Goal: Task Accomplishment & Management: Use online tool/utility

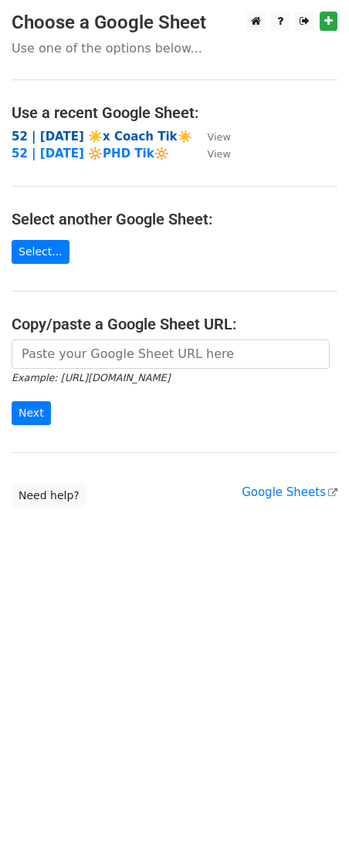
click at [89, 133] on strong "52 | [DATE] ☀️x Coach Tik☀️" at bounding box center [102, 137] width 180 height 14
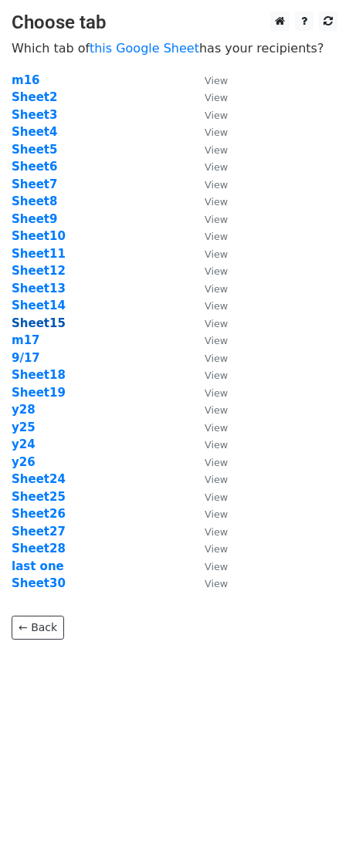
click at [39, 325] on strong "Sheet15" at bounding box center [39, 323] width 54 height 14
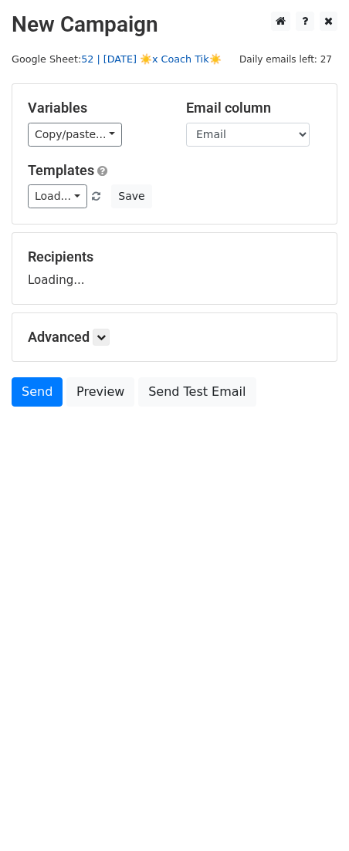
click at [145, 60] on link "52 | [DATE] ☀️x Coach Tik☀️" at bounding box center [151, 59] width 140 height 12
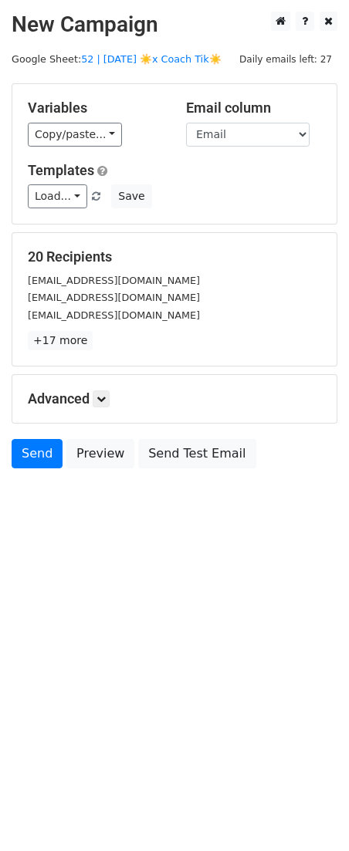
click at [44, 183] on div "Templates Load... Scaling for Coaching Businesses Marketing Toolkit for Coaches…" at bounding box center [174, 185] width 316 height 47
click at [63, 193] on link "Load..." at bounding box center [57, 196] width 59 height 24
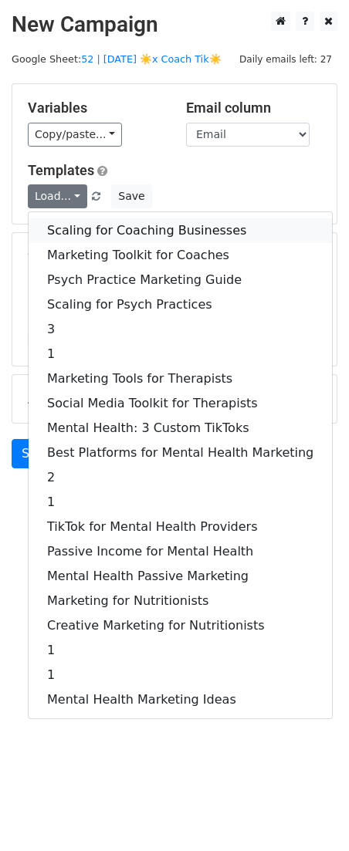
click at [76, 226] on link "Scaling for Coaching Businesses" at bounding box center [180, 230] width 303 height 25
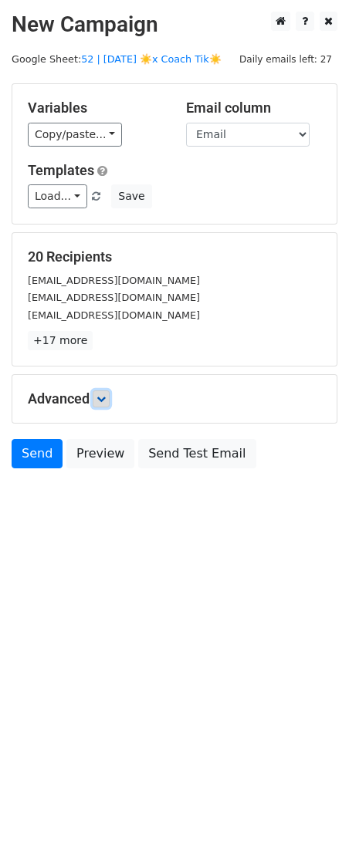
click at [103, 398] on icon at bounding box center [100, 398] width 9 height 9
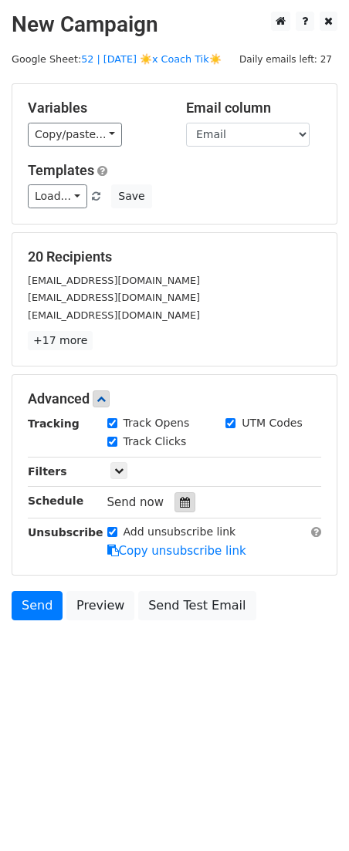
click at [180, 503] on icon at bounding box center [185, 502] width 10 height 11
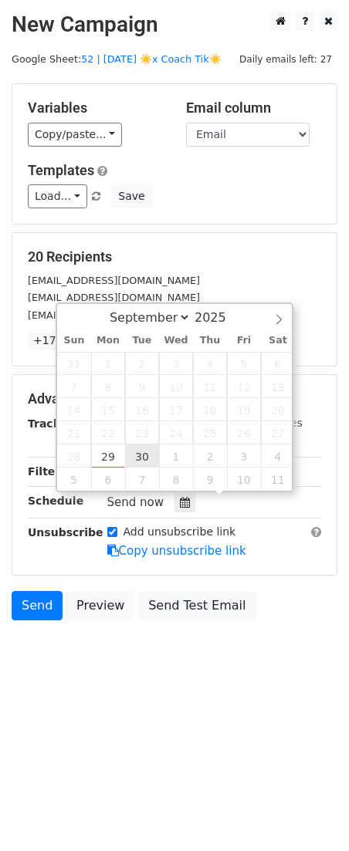
type input "2025-09-30 12:00"
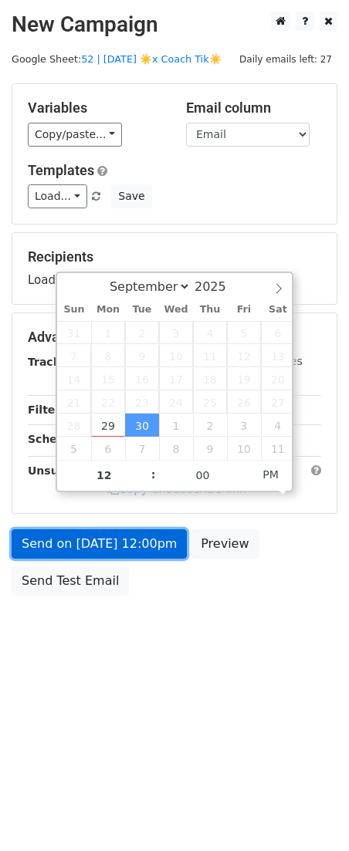
click at [121, 543] on link "Send on Sep 30 at 12:00pm" at bounding box center [99, 543] width 175 height 29
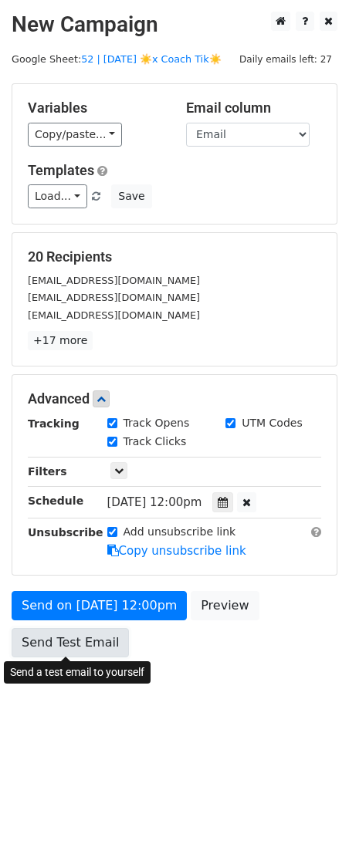
click at [47, 639] on link "Send Test Email" at bounding box center [70, 642] width 117 height 29
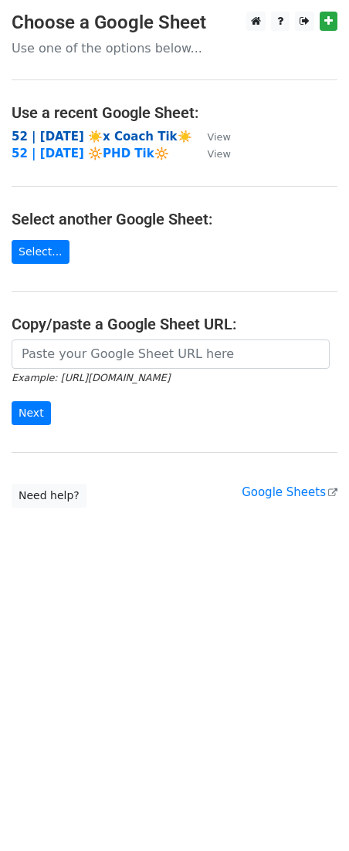
click at [119, 130] on strong "52 | [DATE] ☀️x Coach Tik☀️" at bounding box center [102, 137] width 180 height 14
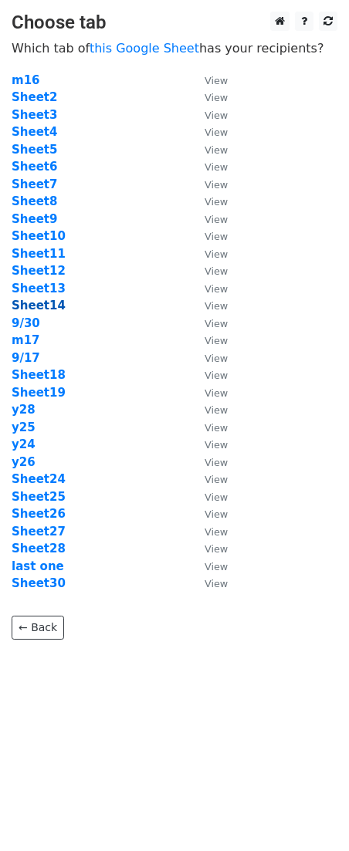
click at [32, 299] on strong "Sheet14" at bounding box center [39, 305] width 54 height 14
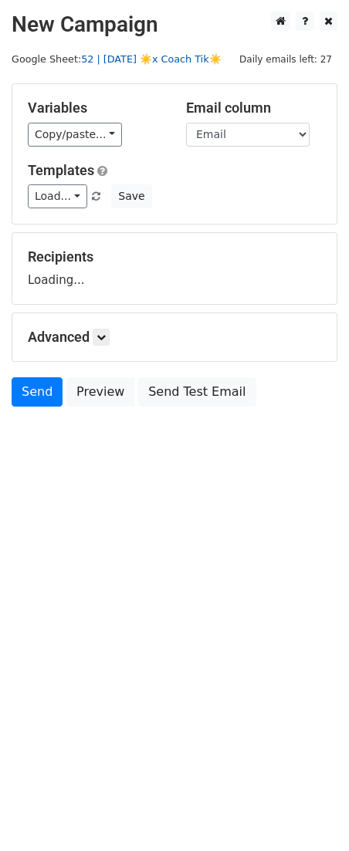
click at [155, 56] on link "52 | [DATE] ☀️x Coach Tik☀️" at bounding box center [151, 59] width 140 height 12
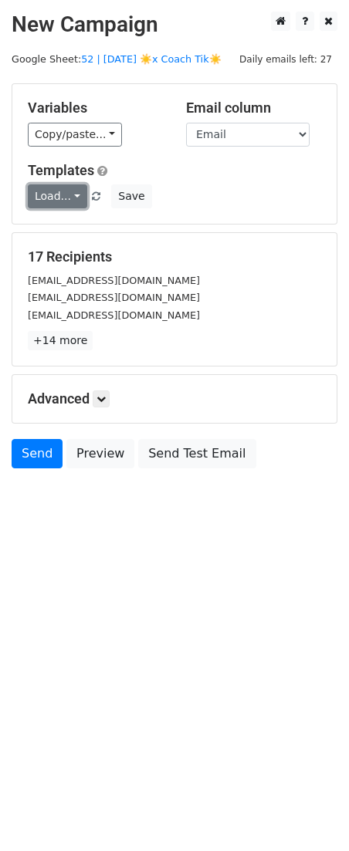
click at [61, 193] on link "Load..." at bounding box center [57, 196] width 59 height 24
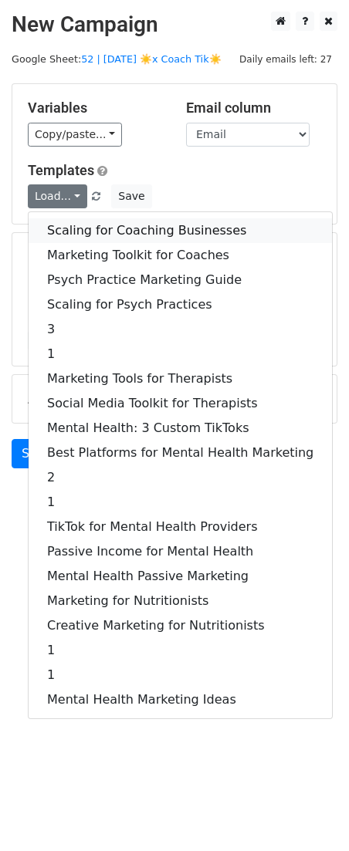
click at [110, 234] on link "Scaling for Coaching Businesses" at bounding box center [180, 230] width 303 height 25
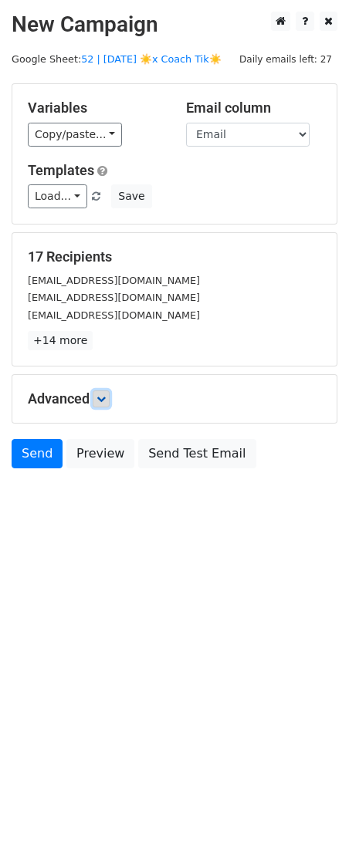
click at [106, 397] on icon at bounding box center [100, 398] width 9 height 9
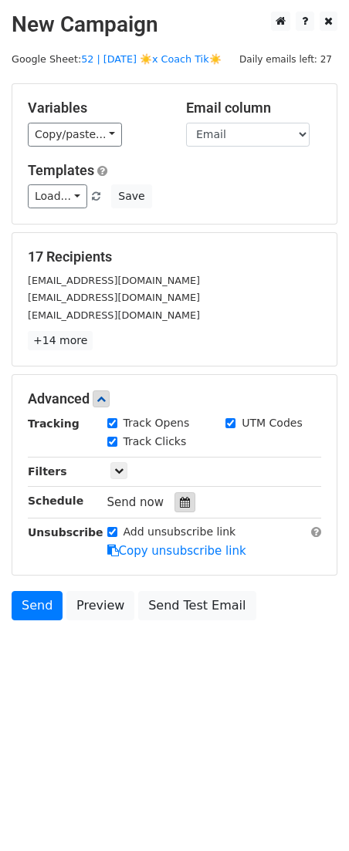
click at [180, 507] on icon at bounding box center [185, 502] width 10 height 11
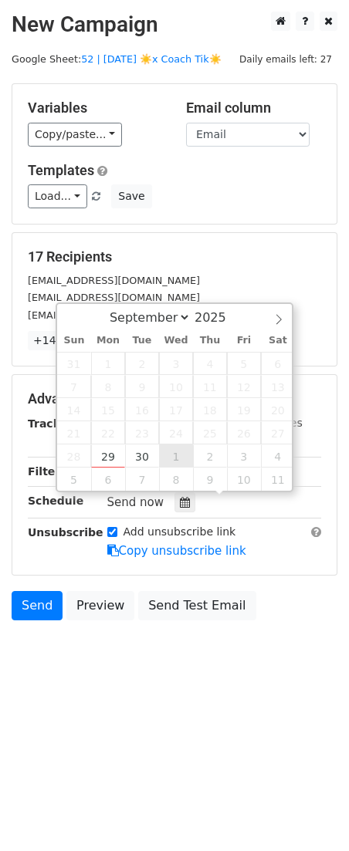
type input "2025-10-01 12:00"
select select "9"
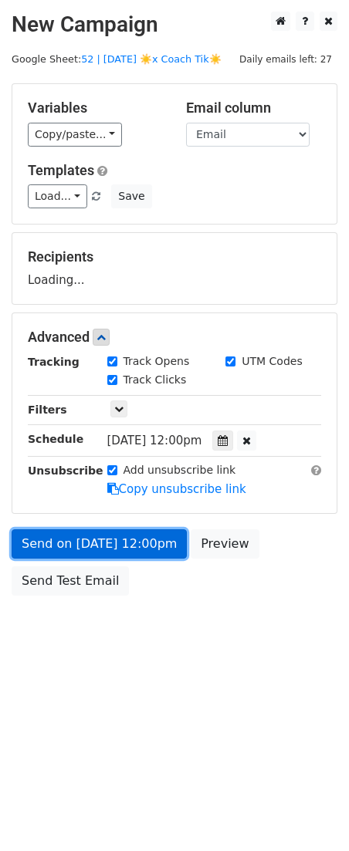
click at [126, 535] on link "Send on Oct 1 at 12:00pm" at bounding box center [99, 543] width 175 height 29
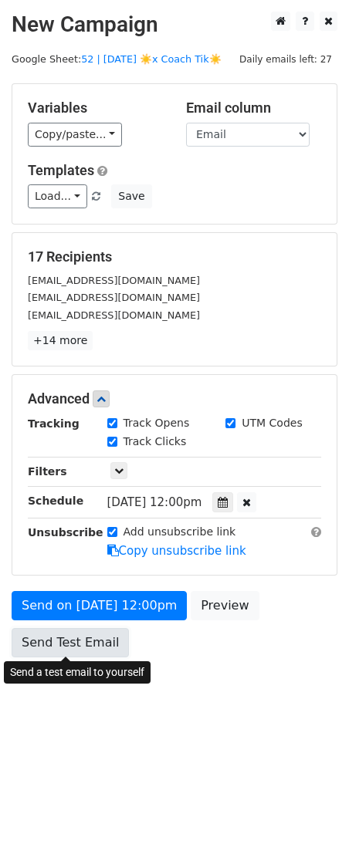
click at [69, 650] on link "Send Test Email" at bounding box center [70, 642] width 117 height 29
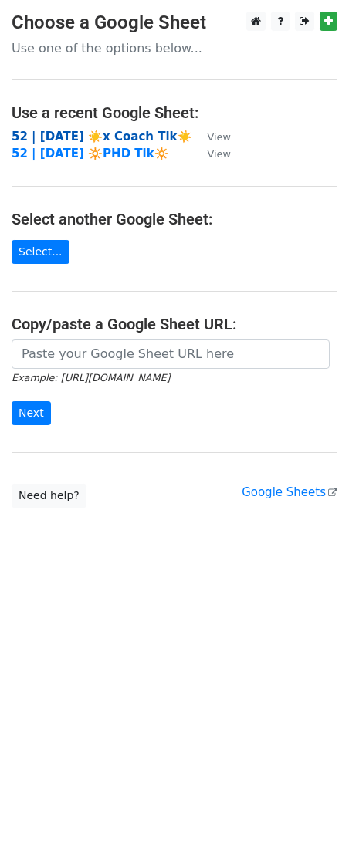
click at [110, 135] on strong "52 | [DATE] ☀️x Coach Tik☀️" at bounding box center [102, 137] width 180 height 14
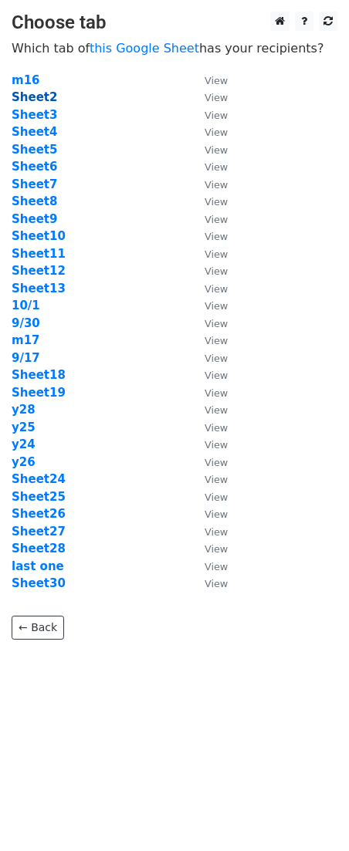
click at [43, 99] on strong "Sheet2" at bounding box center [34, 97] width 45 height 14
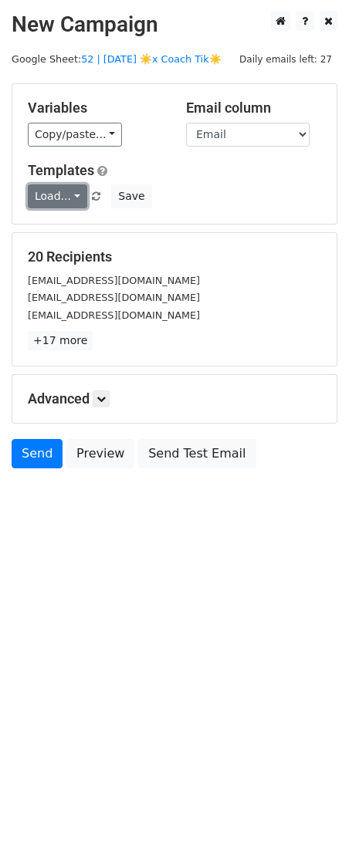
click at [57, 194] on link "Load..." at bounding box center [57, 196] width 59 height 24
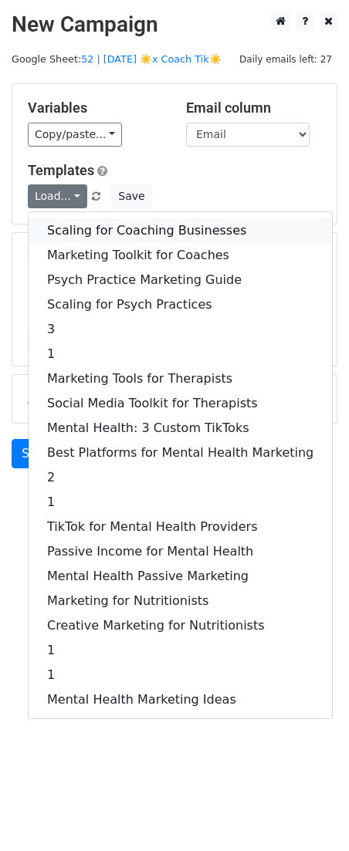
click at [80, 227] on link "Scaling for Coaching Businesses" at bounding box center [180, 230] width 303 height 25
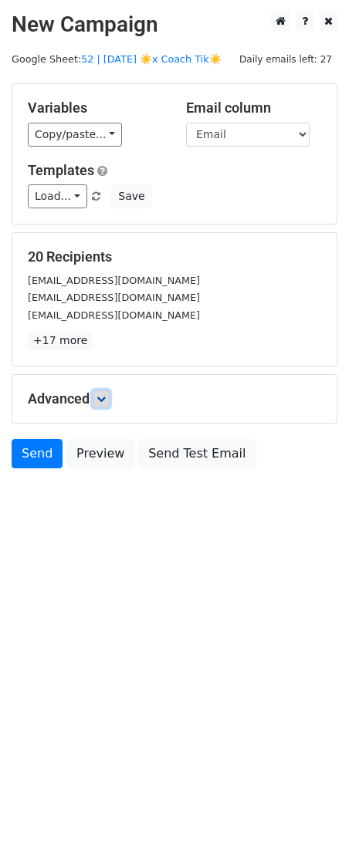
click at [105, 397] on icon at bounding box center [100, 398] width 9 height 9
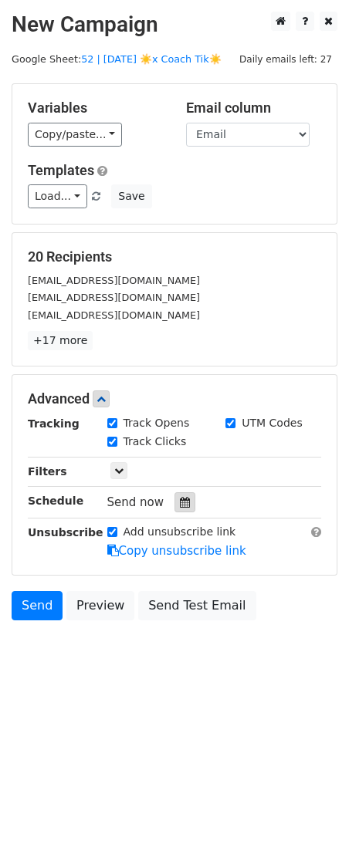
click at [188, 505] on div "Send now" at bounding box center [197, 502] width 181 height 21
click at [183, 503] on icon at bounding box center [185, 502] width 10 height 11
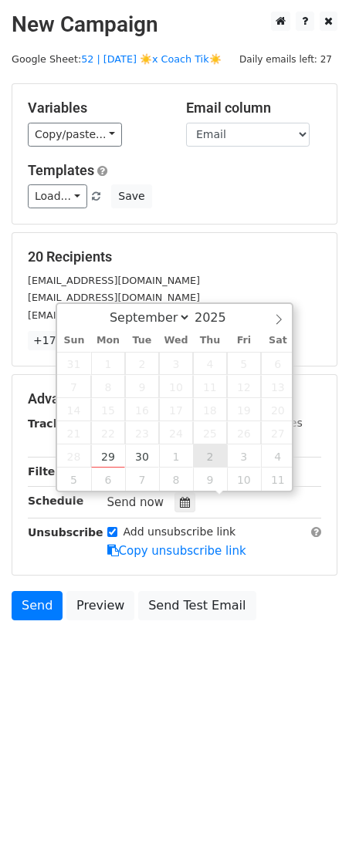
type input "2025-10-02 12:00"
select select "9"
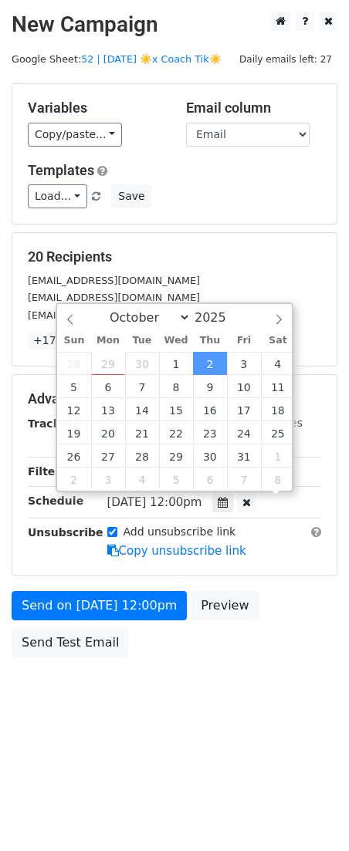
scroll to position [1, 0]
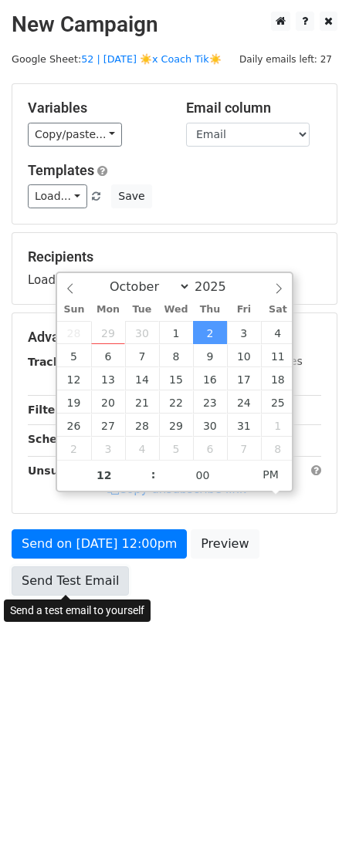
click at [106, 577] on link "Send Test Email" at bounding box center [70, 580] width 117 height 29
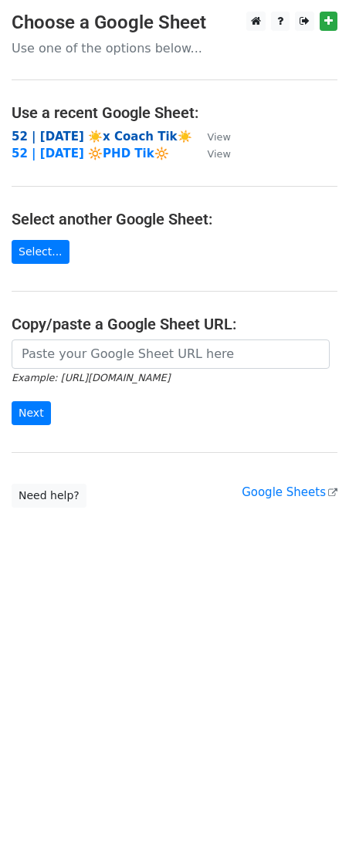
click at [123, 134] on strong "52 | [DATE] ☀️x Coach Tik☀️" at bounding box center [102, 137] width 180 height 14
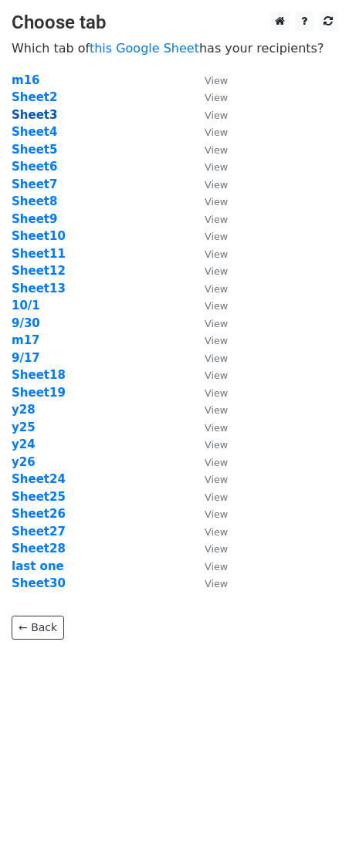
click at [40, 112] on strong "Sheet3" at bounding box center [34, 115] width 45 height 14
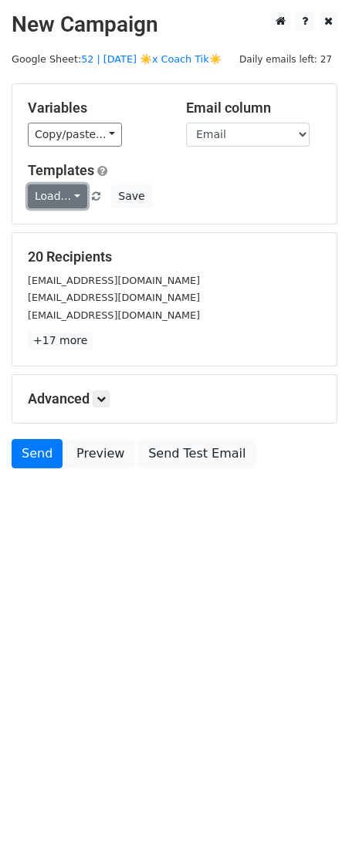
click at [54, 197] on link "Load..." at bounding box center [57, 196] width 59 height 24
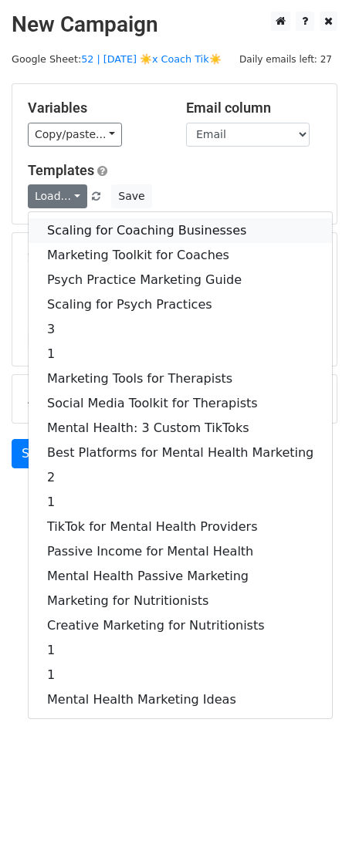
click at [74, 229] on link "Scaling for Coaching Businesses" at bounding box center [180, 230] width 303 height 25
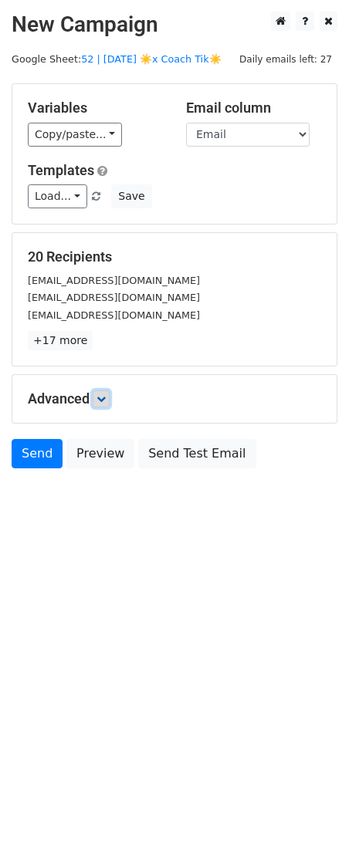
click at [103, 400] on icon at bounding box center [100, 398] width 9 height 9
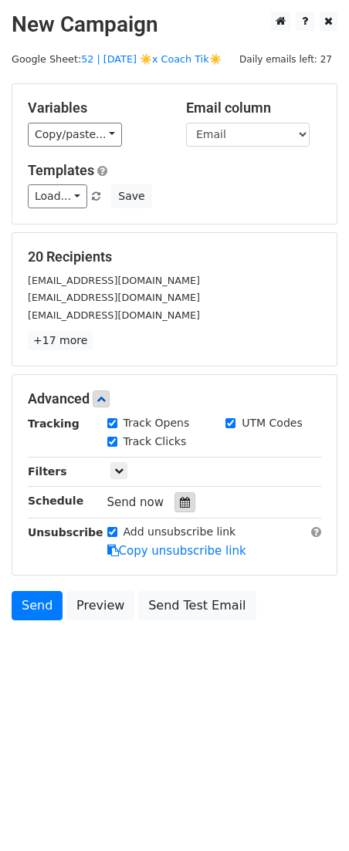
click at [180, 504] on icon at bounding box center [185, 502] width 10 height 11
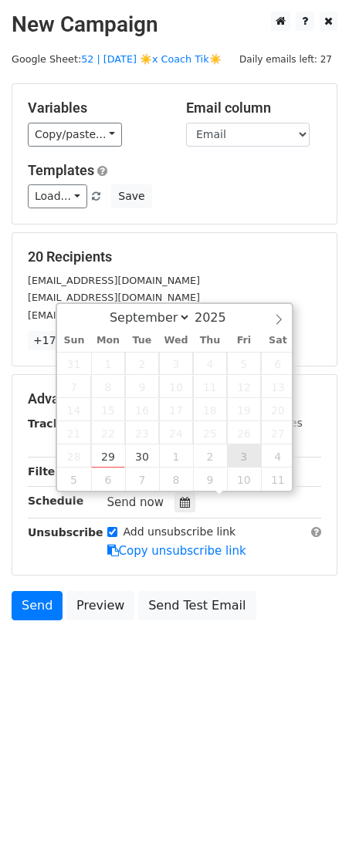
type input "2025-10-03 12:00"
select select "9"
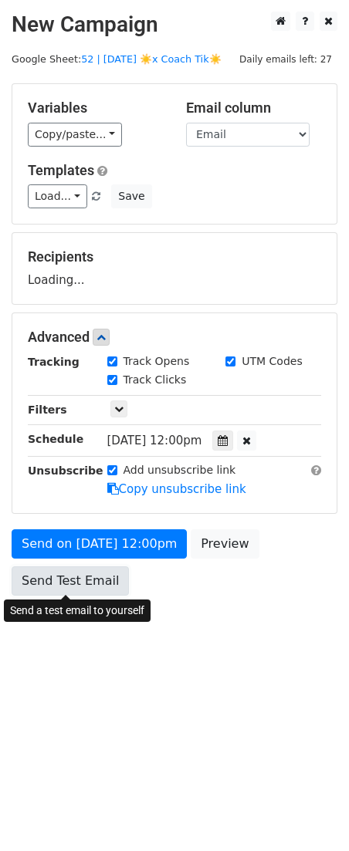
click at [91, 572] on link "Send Test Email" at bounding box center [70, 580] width 117 height 29
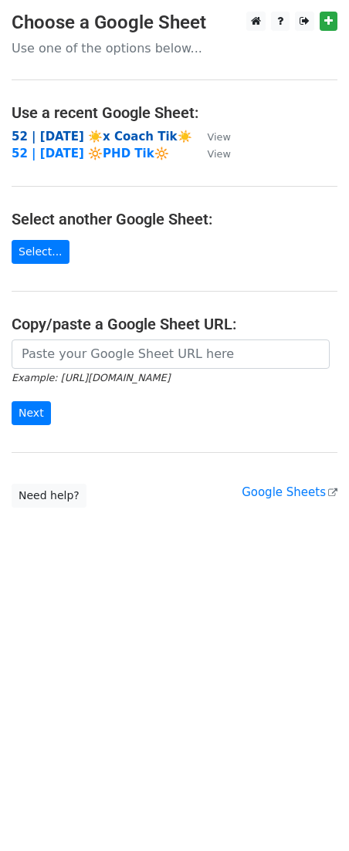
click at [126, 132] on strong "52 | [DATE] ☀️x Coach Tik☀️" at bounding box center [102, 137] width 180 height 14
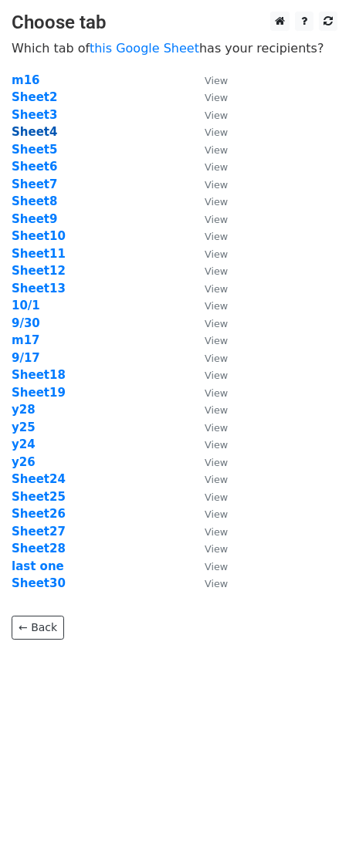
click at [29, 132] on strong "Sheet4" at bounding box center [34, 132] width 45 height 14
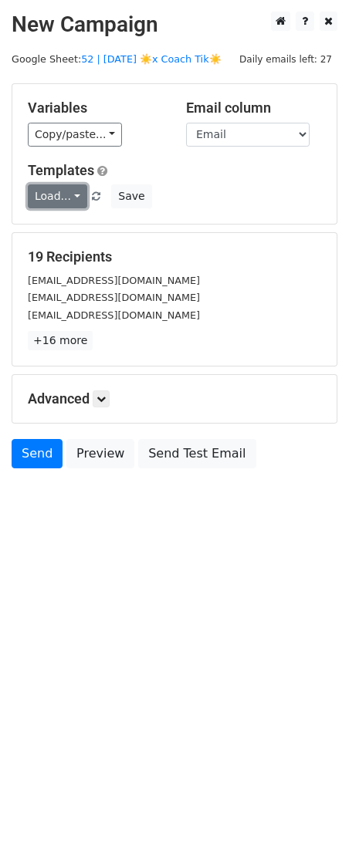
click at [66, 204] on link "Load..." at bounding box center [57, 196] width 59 height 24
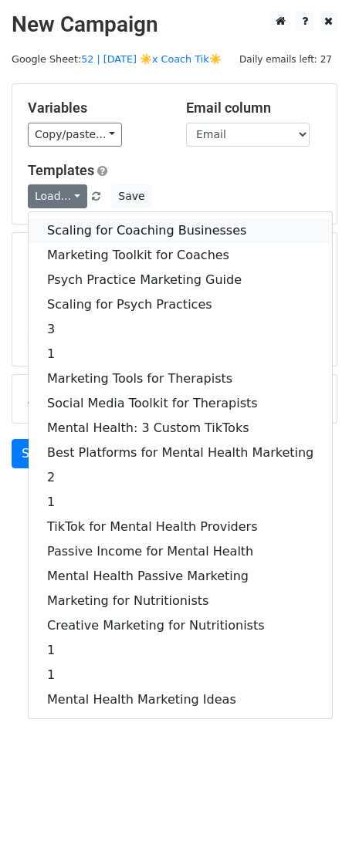
click at [88, 233] on link "Scaling for Coaching Businesses" at bounding box center [180, 230] width 303 height 25
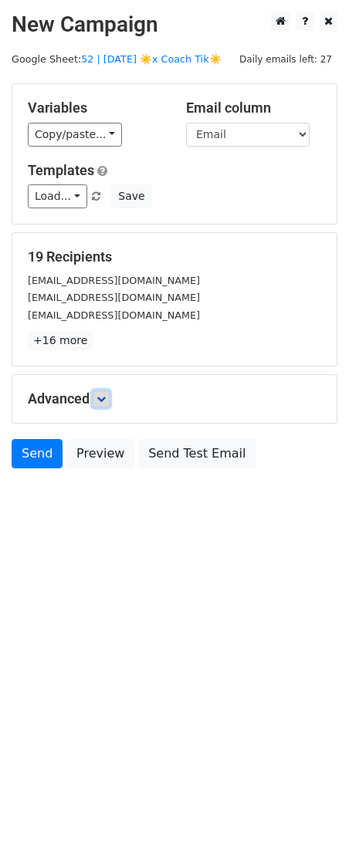
click at [106, 396] on icon at bounding box center [100, 398] width 9 height 9
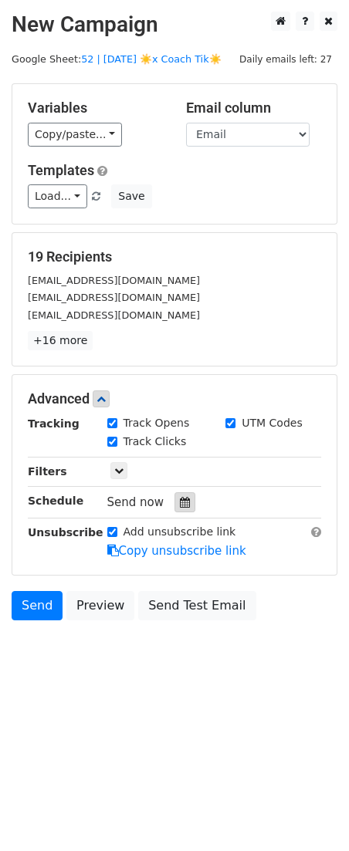
click at [180, 506] on icon at bounding box center [185, 502] width 10 height 11
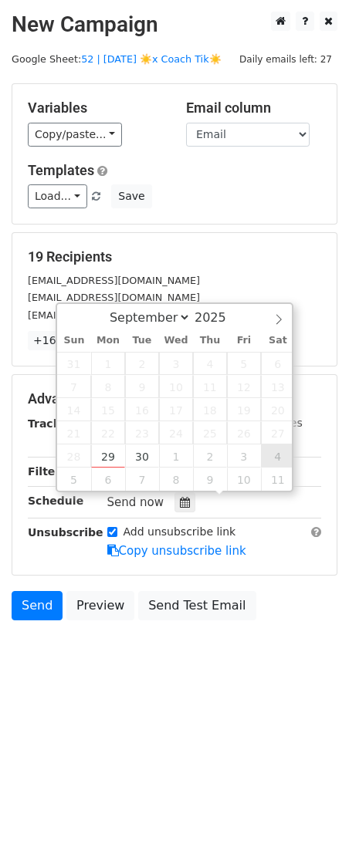
type input "[DATE] 12:00"
select select "9"
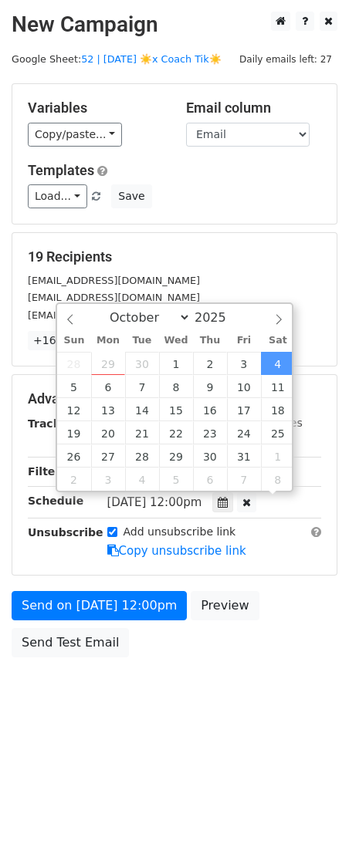
scroll to position [1, 0]
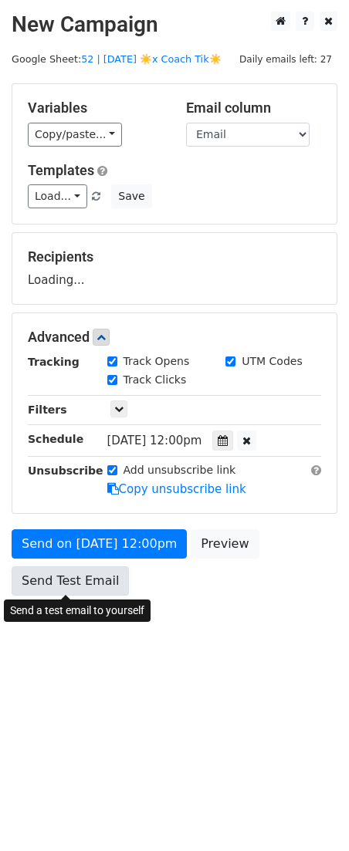
click at [82, 576] on link "Send Test Email" at bounding box center [70, 580] width 117 height 29
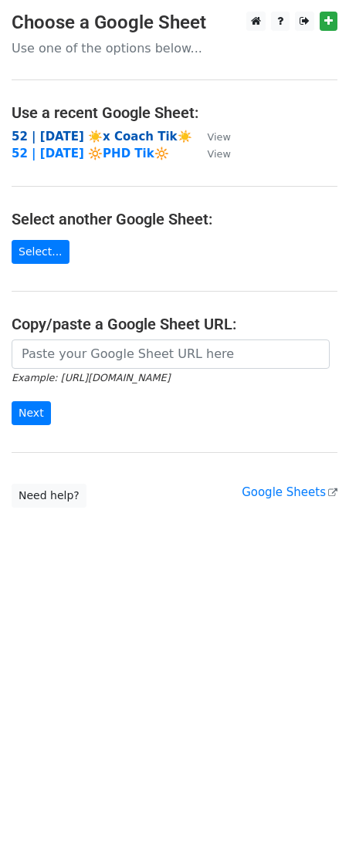
click at [110, 143] on strong "52 | [DATE] ☀️x Coach Tik☀️" at bounding box center [102, 137] width 180 height 14
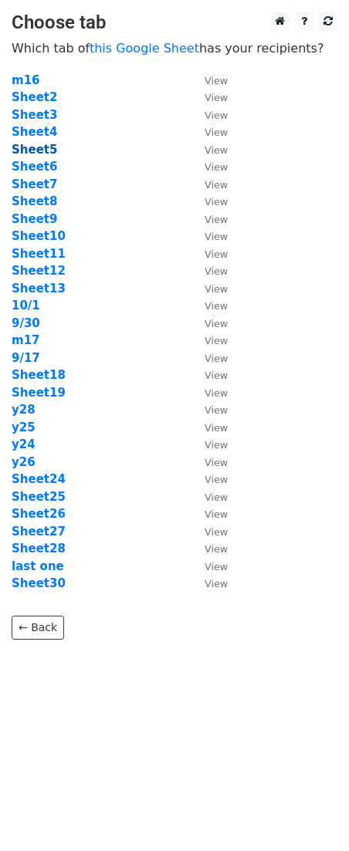
click at [38, 150] on strong "Sheet5" at bounding box center [34, 150] width 45 height 14
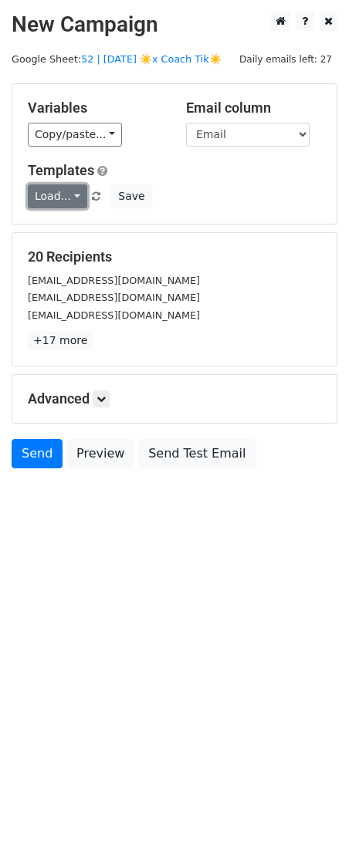
click at [52, 194] on link "Load..." at bounding box center [57, 196] width 59 height 24
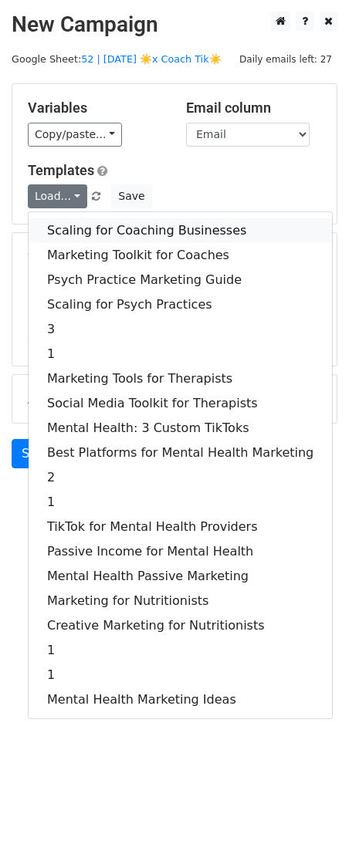
click at [54, 226] on link "Scaling for Coaching Businesses" at bounding box center [180, 230] width 303 height 25
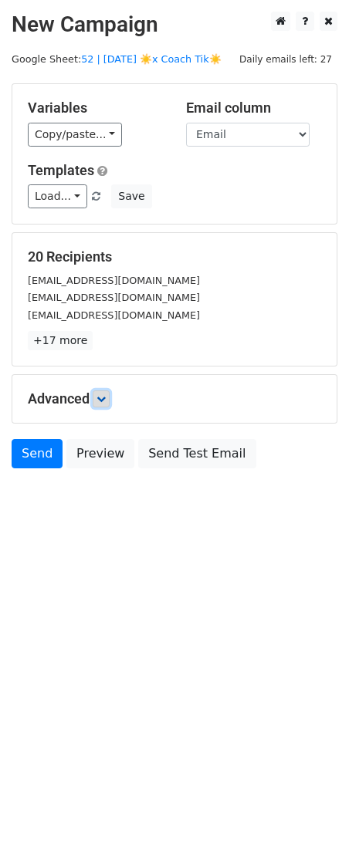
click at [102, 396] on icon at bounding box center [100, 398] width 9 height 9
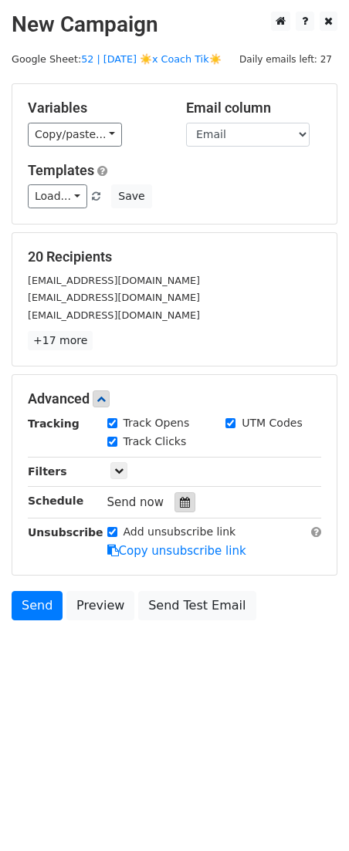
click at [180, 497] on icon at bounding box center [185, 502] width 10 height 11
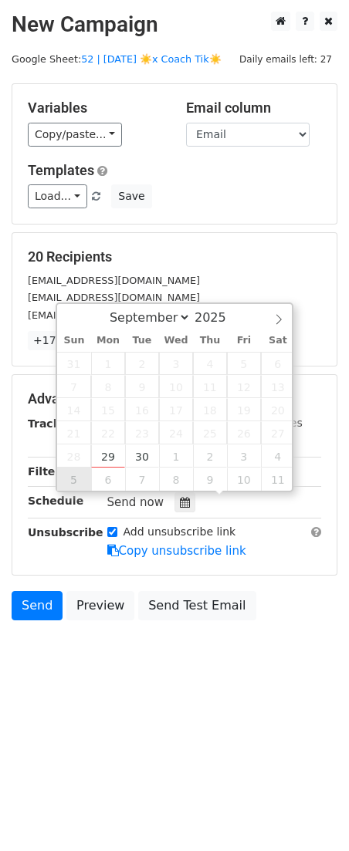
type input "[DATE] 12:00"
select select "9"
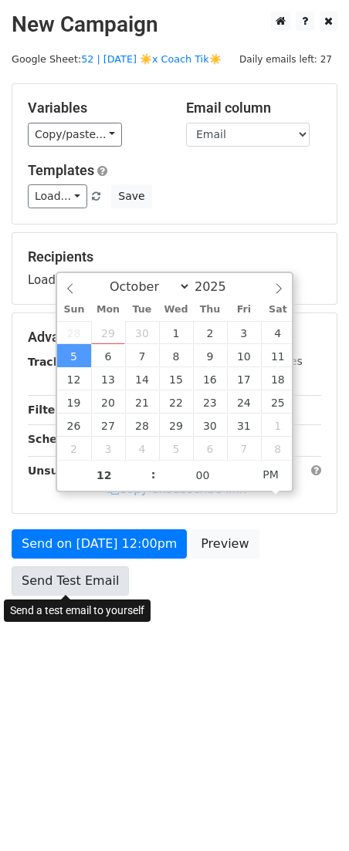
click at [67, 574] on link "Send Test Email" at bounding box center [70, 580] width 117 height 29
